Goal: Transaction & Acquisition: Purchase product/service

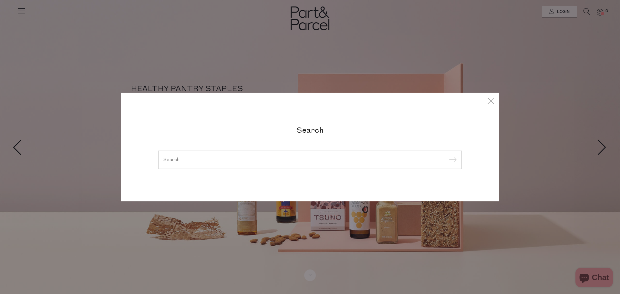
click at [177, 157] on input "search" at bounding box center [309, 159] width 293 height 5
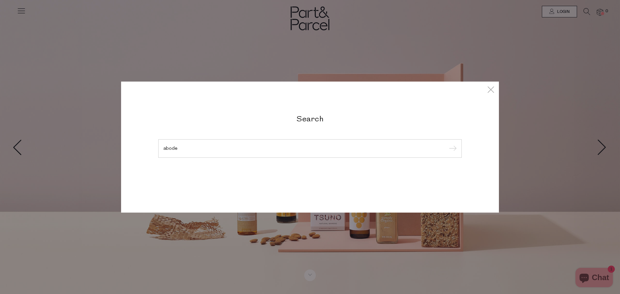
type input "abode"
click at [447, 144] on input "submit" at bounding box center [452, 149] width 10 height 10
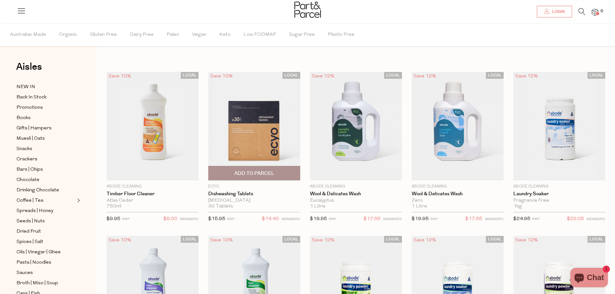
scroll to position [32, 0]
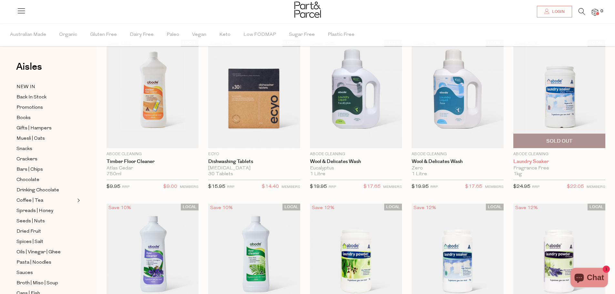
click at [538, 163] on link "Laundry Soaker" at bounding box center [559, 162] width 92 height 6
